Goal: Transaction & Acquisition: Obtain resource

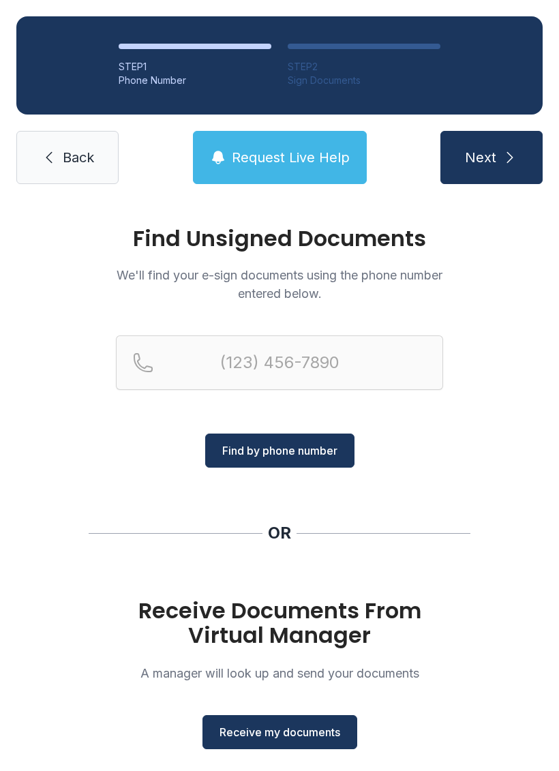
click at [289, 743] on button "Receive my documents" at bounding box center [279, 732] width 155 height 34
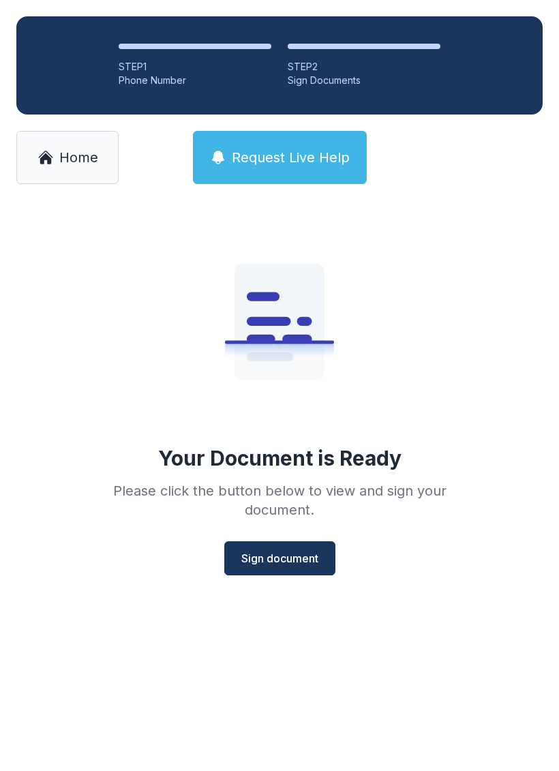
click at [282, 561] on span "Sign document" at bounding box center [279, 558] width 77 height 16
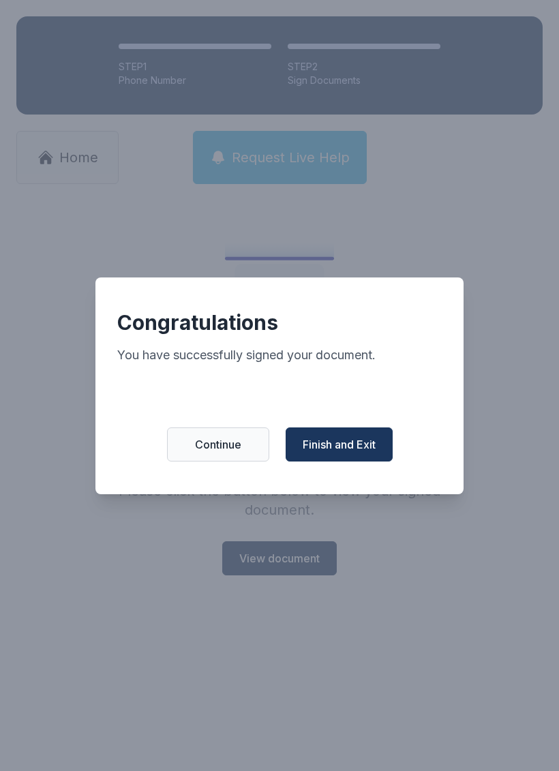
click at [357, 452] on span "Finish and Exit" at bounding box center [339, 444] width 73 height 16
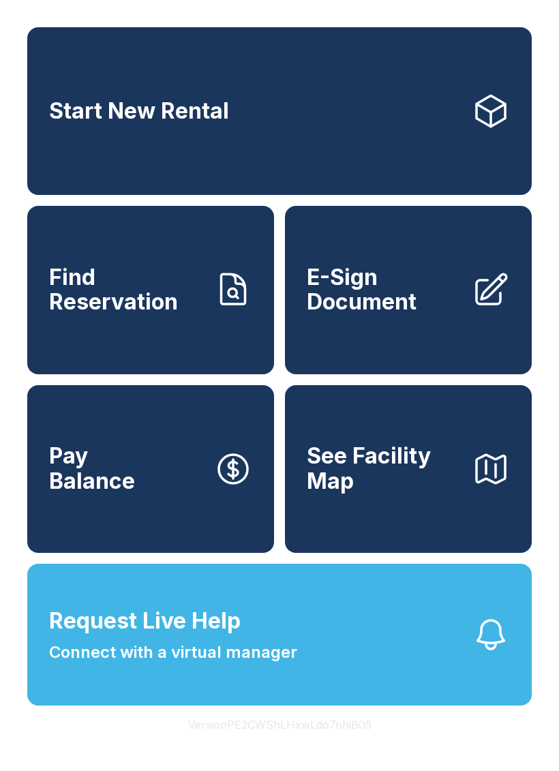
click at [292, 127] on link "Start New Rental" at bounding box center [279, 111] width 504 height 168
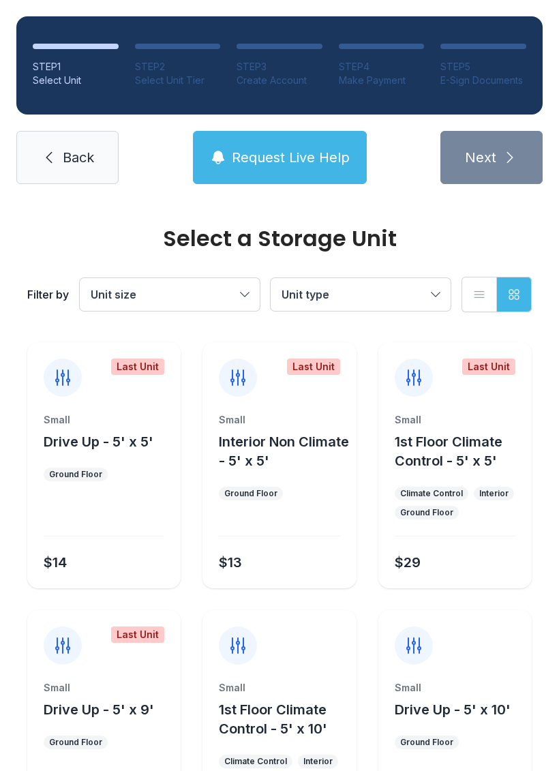
click at [246, 298] on button "Unit size" at bounding box center [170, 294] width 180 height 33
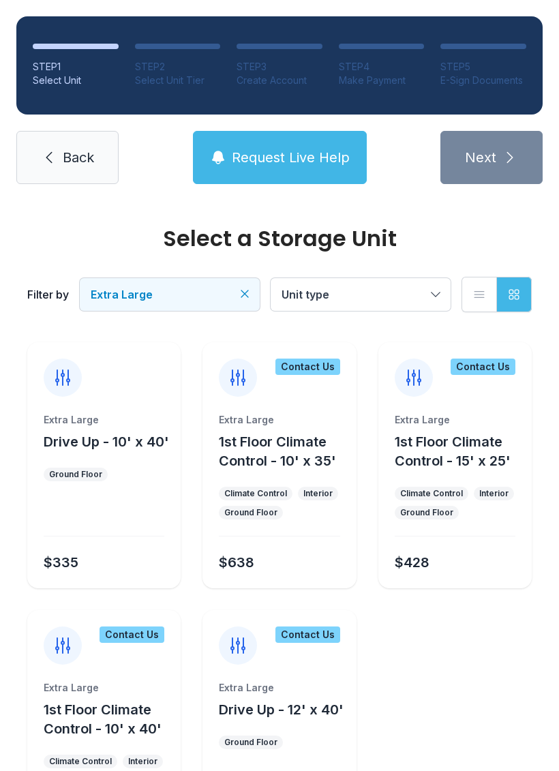
click at [250, 287] on icon "Clear filters" at bounding box center [245, 294] width 14 height 14
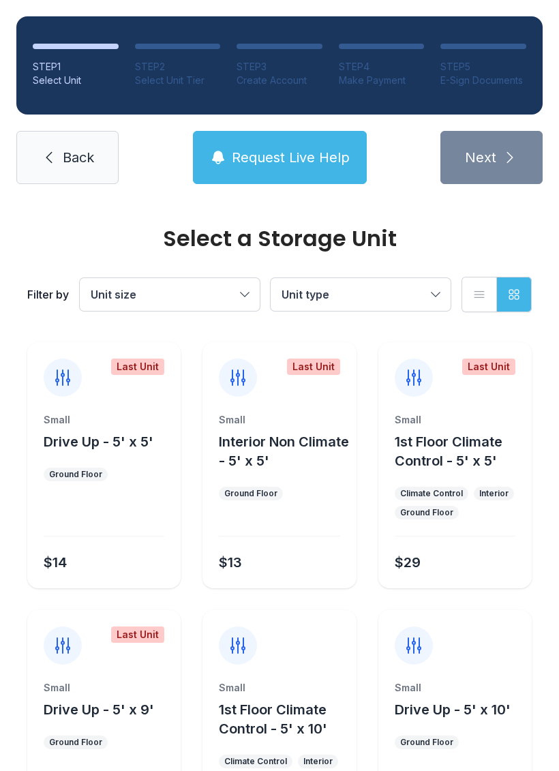
click at [241, 297] on button "Unit size" at bounding box center [170, 294] width 180 height 33
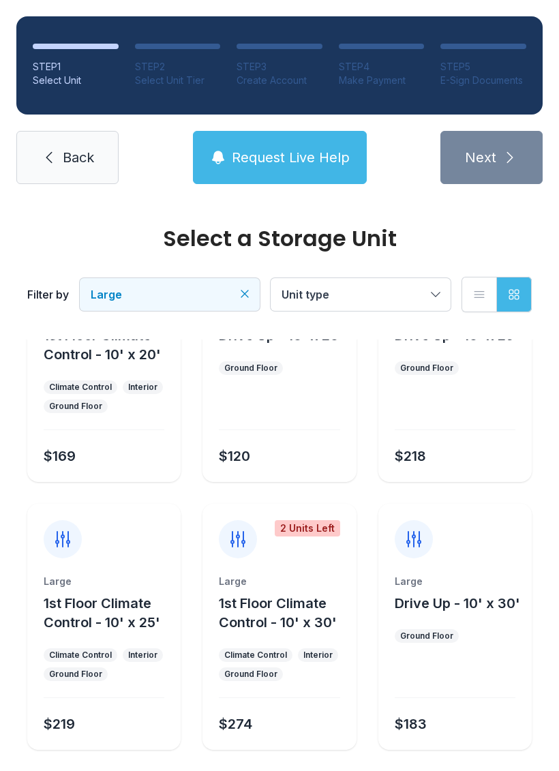
scroll to position [106, 0]
click at [243, 290] on icon "Clear filters" at bounding box center [245, 294] width 14 height 14
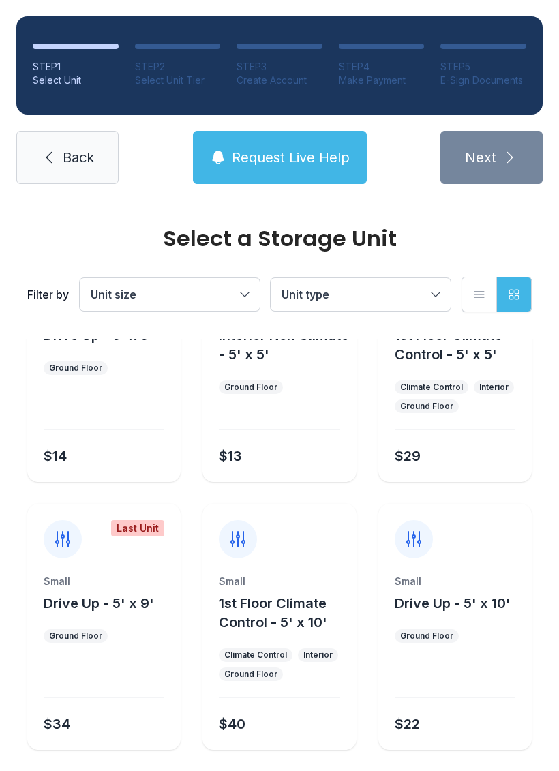
click at [245, 288] on button "Unit size" at bounding box center [170, 294] width 180 height 33
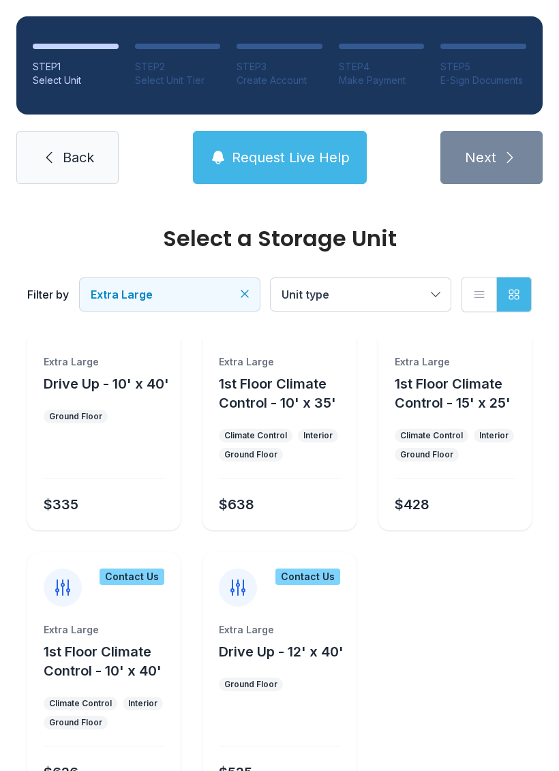
scroll to position [57, 0]
